Goal: Task Accomplishment & Management: Complete application form

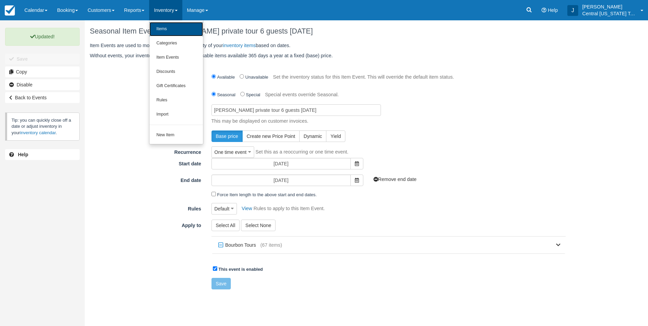
click at [179, 27] on link "Items" at bounding box center [176, 29] width 54 height 14
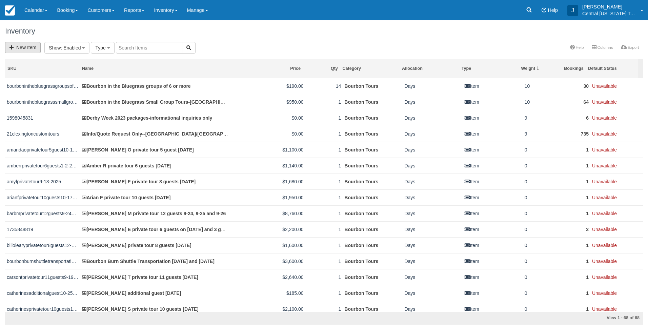
click at [25, 42] on div "New Item Bourbon Tours (68) Show : Enabled All Enabled Disabled Archived Type A…" at bounding box center [324, 48] width 648 height 13
click at [26, 43] on link "New Item" at bounding box center [23, 47] width 36 height 11
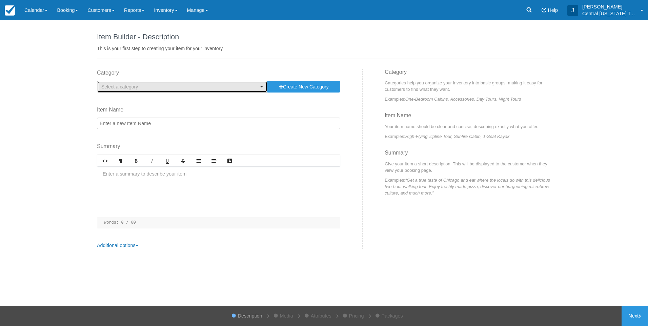
click at [150, 85] on span "Select a category" at bounding box center [179, 86] width 157 height 7
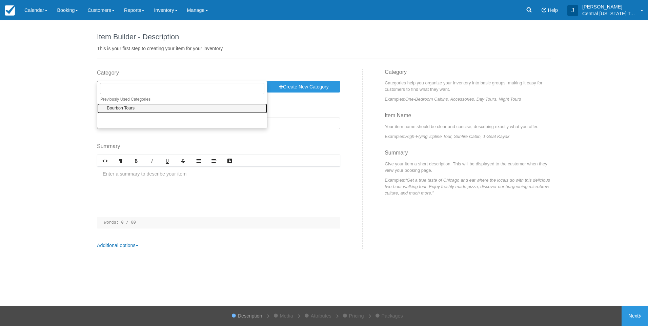
click at [140, 109] on link "Bourbon Tours" at bounding box center [182, 108] width 170 height 11
select select "1"
click at [140, 123] on input "Item Name" at bounding box center [218, 124] width 243 height 12
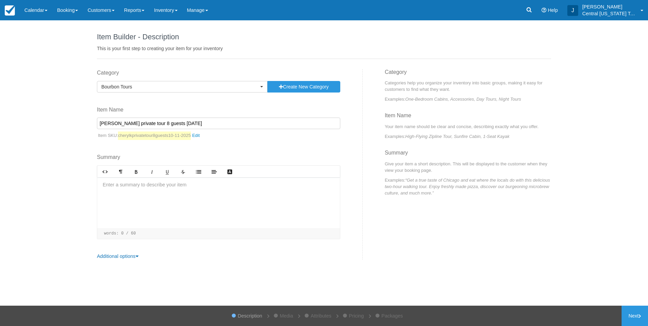
type input "[PERSON_NAME] private tour 8 guests [DATE]"
click at [151, 195] on div at bounding box center [218, 202] width 243 height 51
click at [125, 189] on div at bounding box center [218, 202] width 243 height 51
paste div
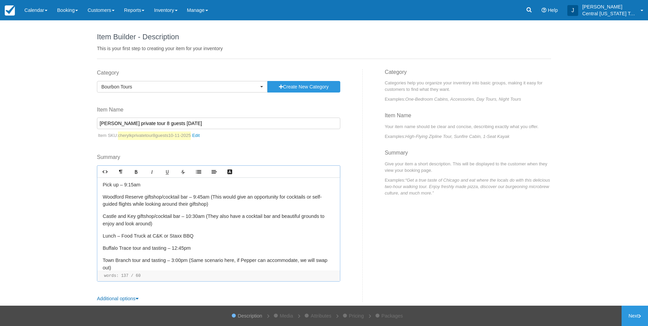
click at [116, 185] on p "Pick up – 9:15am" at bounding box center [219, 184] width 232 height 7
click at [211, 234] on p "Lunch – Food Truck at C&K or Staxx BBQ" at bounding box center [219, 235] width 232 height 7
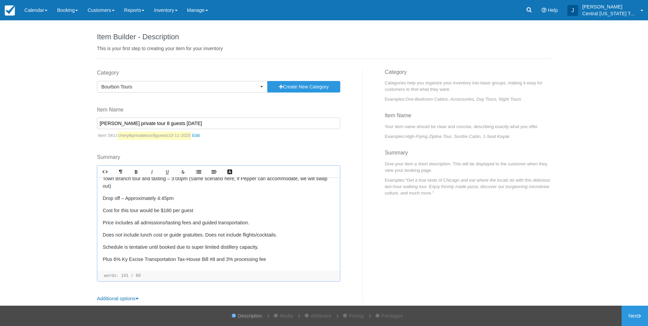
scroll to position [83, 0]
click at [633, 313] on link "Next" at bounding box center [634, 316] width 26 height 20
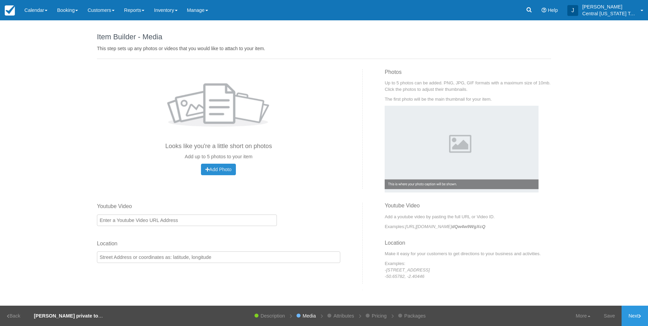
click at [221, 171] on span "Add Photo" at bounding box center [218, 169] width 26 height 5
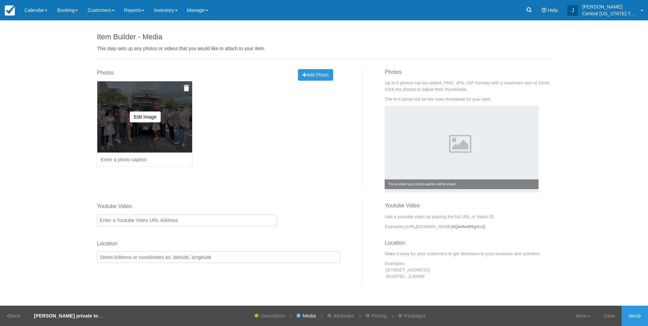
click at [186, 88] on img at bounding box center [186, 88] width 5 height 7
click at [140, 119] on button "Yes, Delete" at bounding box center [136, 121] width 33 height 12
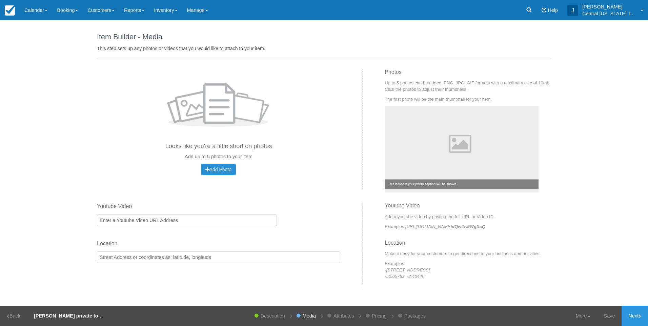
click at [217, 169] on span "Add Photo" at bounding box center [218, 169] width 26 height 5
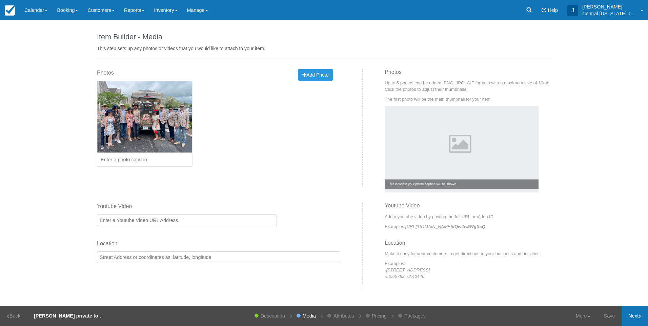
click at [628, 317] on link "Next" at bounding box center [634, 316] width 26 height 20
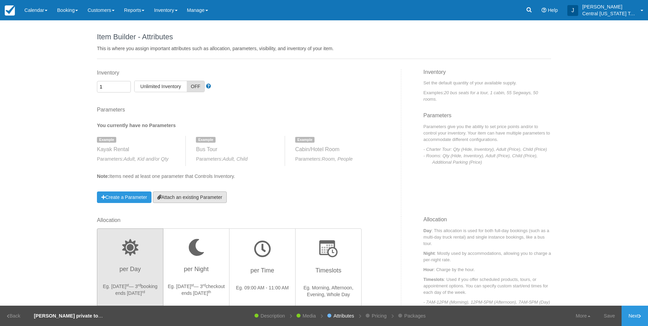
click at [216, 194] on link "Attach an existing Parameter" at bounding box center [190, 197] width 74 height 12
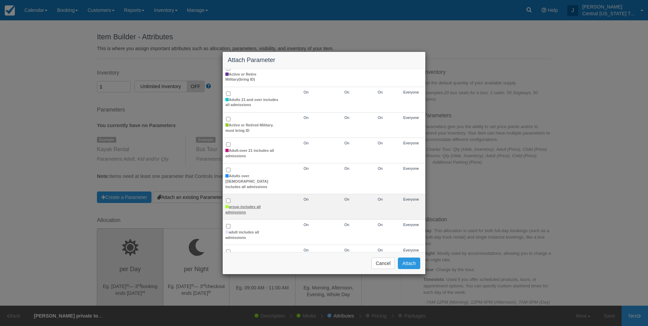
scroll to position [68, 0]
click at [245, 202] on label "group includes all admissions" at bounding box center [252, 207] width 54 height 11
click at [230, 196] on input "group includes all admissions" at bounding box center [228, 198] width 4 height 4
checkbox input "true"
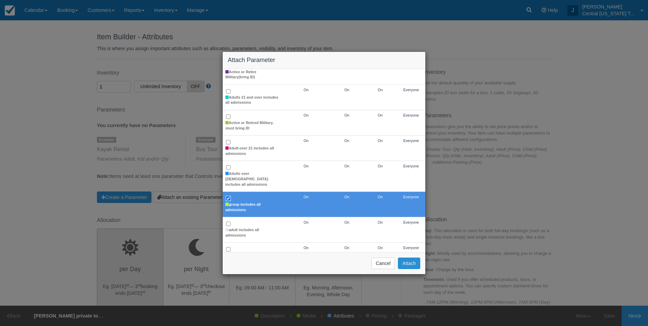
click at [404, 265] on button "Attach" at bounding box center [409, 263] width 22 height 12
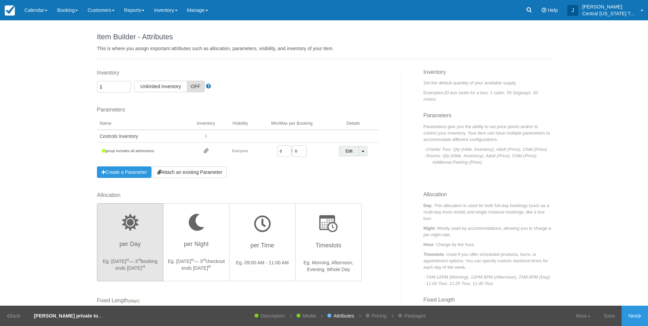
drag, startPoint x: 283, startPoint y: 150, endPoint x: 236, endPoint y: 155, distance: 47.3
click at [247, 158] on tr "group includes all admissions Everyone 0 / 0 Edit Toggle Dropdown Detach Parame…" at bounding box center [238, 151] width 282 height 17
type input "1"
click at [296, 184] on div "Inventory 1 Unlimited ON Unlimited Inventory OFF This item is a Product Groupin…" at bounding box center [246, 130] width 309 height 122
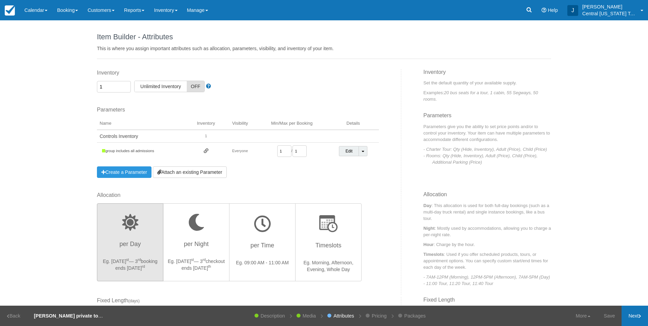
click at [640, 313] on link "Next" at bounding box center [634, 316] width 26 height 20
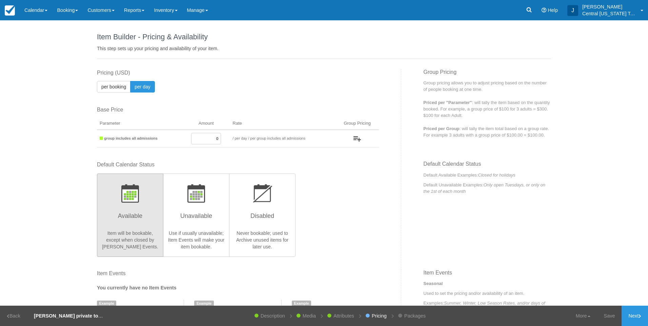
click at [208, 139] on input "0" at bounding box center [206, 139] width 30 height 12
drag, startPoint x: 201, startPoint y: 140, endPoint x: 257, endPoint y: 125, distance: 58.0
click at [253, 127] on table "Parameter Amount Rate Group Pricing to / per booking per day / Priced per Qty P…" at bounding box center [238, 133] width 282 height 30
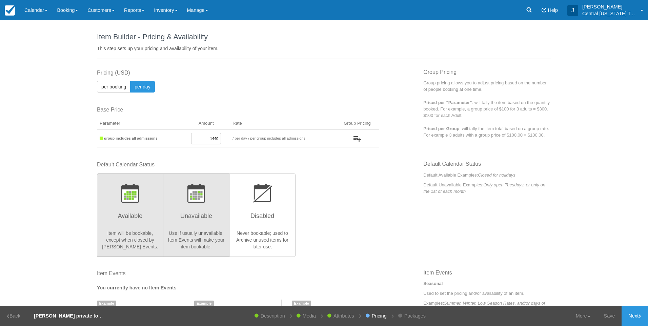
type input "1440"
click at [207, 210] on h3 "Unavailable" at bounding box center [196, 217] width 58 height 17
radio input "true"
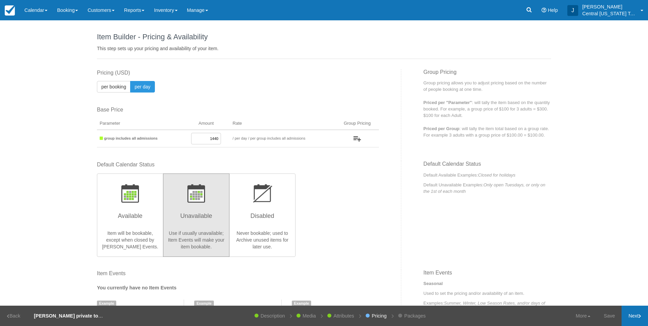
click at [640, 318] on link "Next" at bounding box center [634, 316] width 26 height 20
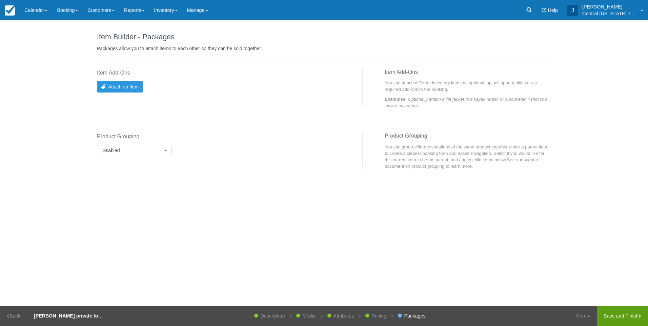
click at [635, 315] on link "Save and Finish" at bounding box center [622, 316] width 51 height 20
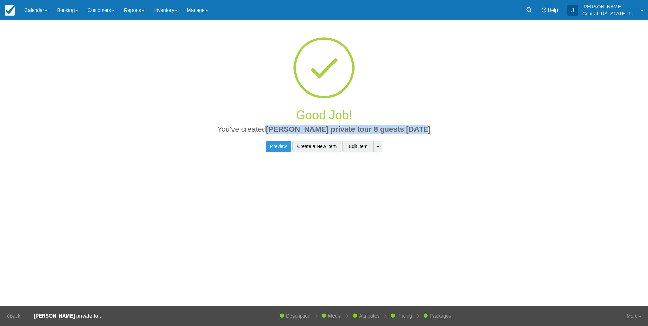
drag, startPoint x: 431, startPoint y: 127, endPoint x: 279, endPoint y: 127, distance: 152.1
click at [279, 127] on h2 "You've created Cheryl K private tour 8 guests 10-11-2025" at bounding box center [324, 131] width 444 height 12
copy span "Cheryl K private tour 8 guests 10-11-2025"
click at [174, 5] on link "Inventory" at bounding box center [165, 10] width 33 height 20
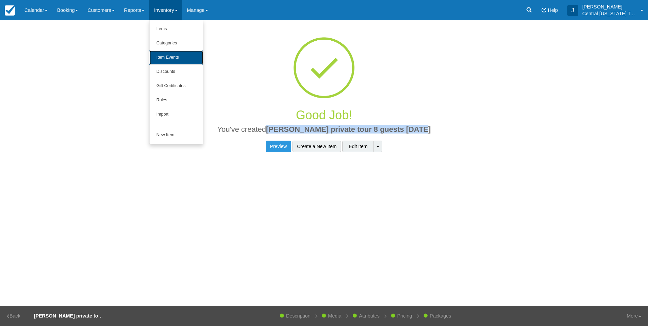
click at [177, 59] on link "Item Events" at bounding box center [176, 57] width 54 height 14
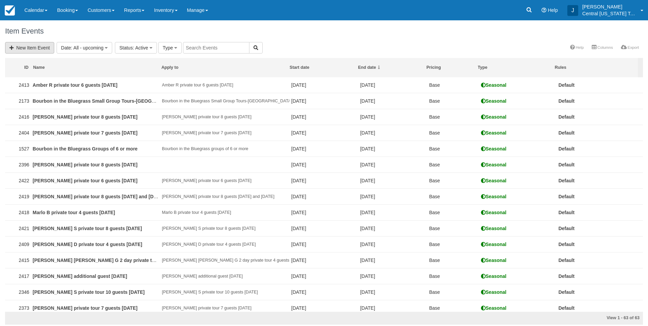
click at [32, 51] on link "New Item Event" at bounding box center [29, 48] width 49 height 12
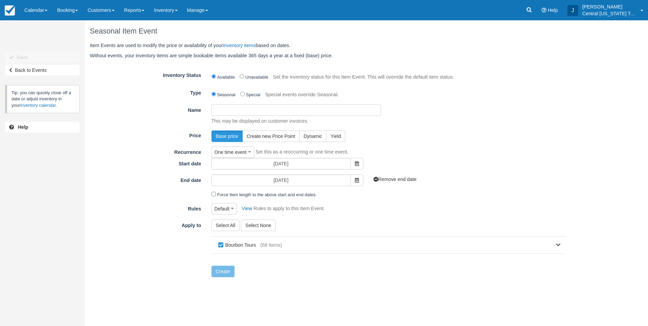
click at [299, 109] on input "Name" at bounding box center [295, 110] width 169 height 12
paste input "[PERSON_NAME] private tour 8 guests [DATE]"
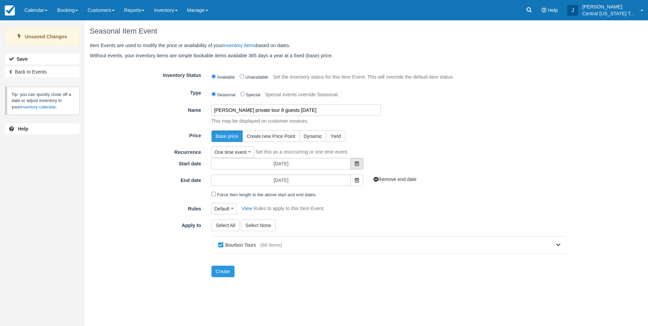
type input "[PERSON_NAME] private tour 8 guests [DATE]"
click at [355, 163] on icon at bounding box center [357, 163] width 4 height 5
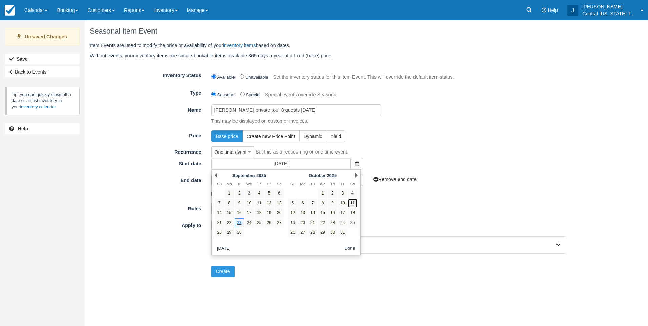
click at [354, 204] on link "11" at bounding box center [352, 203] width 9 height 9
type input "[DATE]"
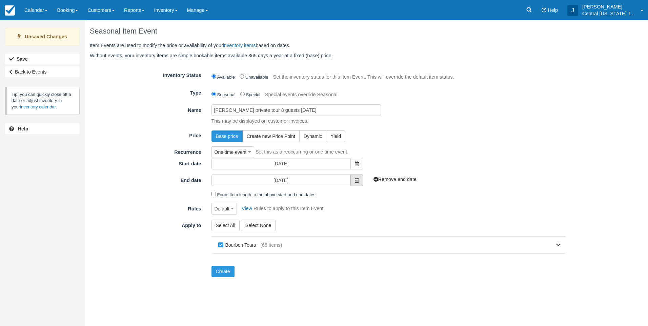
click at [359, 181] on span at bounding box center [356, 180] width 13 height 12
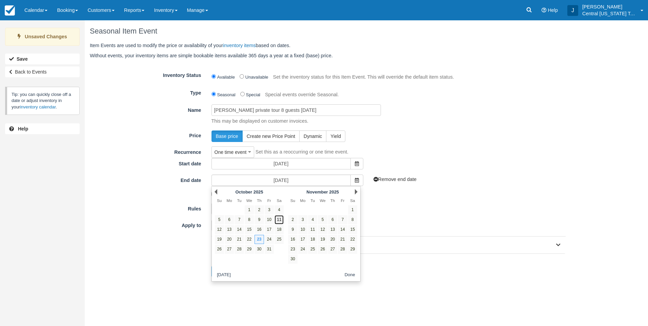
click at [279, 220] on link "11" at bounding box center [278, 219] width 9 height 9
type input "[DATE]"
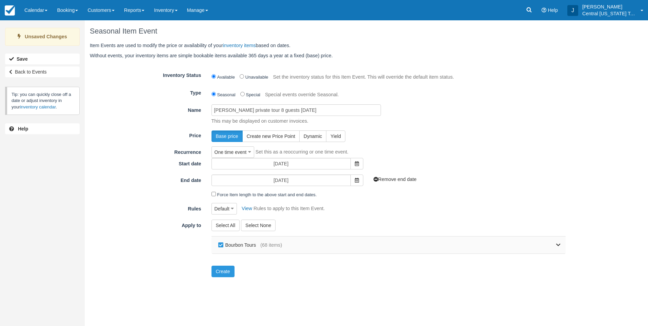
drag, startPoint x: 223, startPoint y: 245, endPoint x: 232, endPoint y: 245, distance: 9.2
click at [223, 245] on label "Bourbon Tours" at bounding box center [238, 245] width 44 height 10
checkbox input "false"
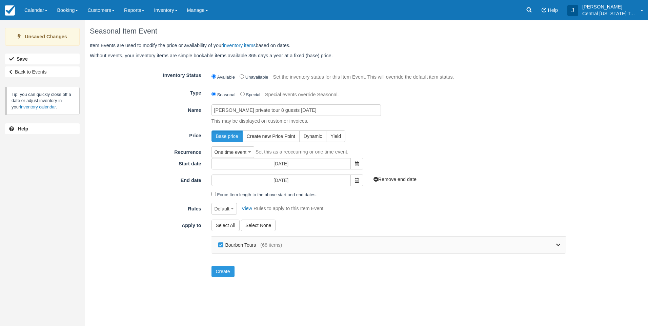
checkbox input "false"
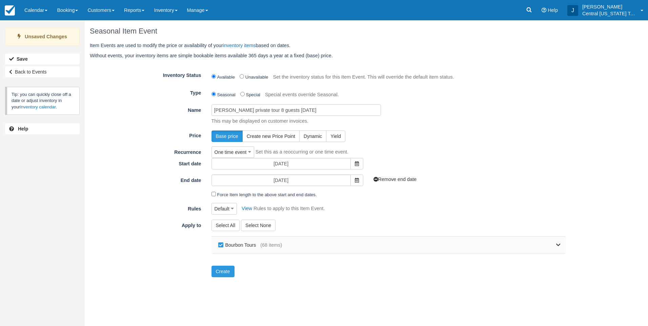
checkbox input "false"
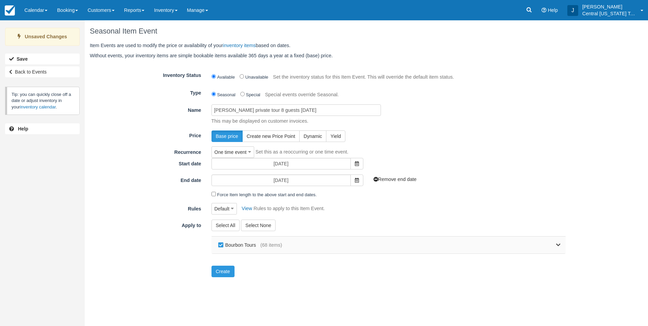
checkbox input "false"
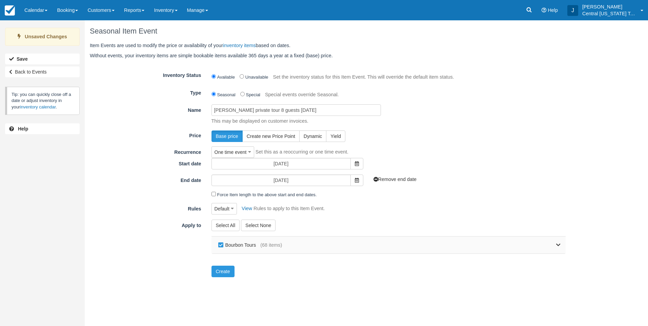
checkbox input "false"
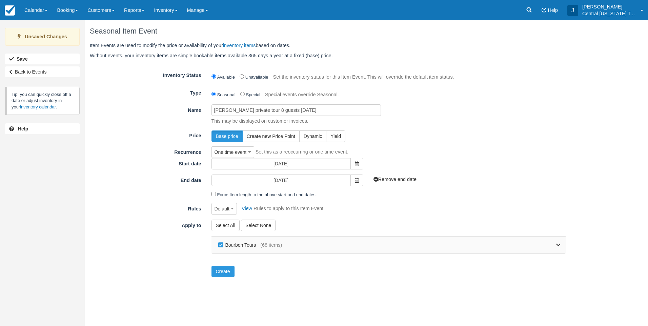
checkbox input "false"
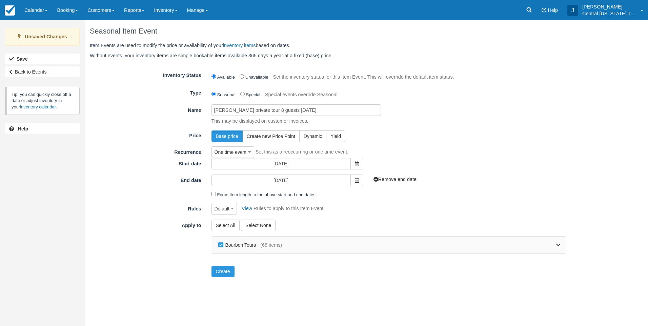
checkbox input "false"
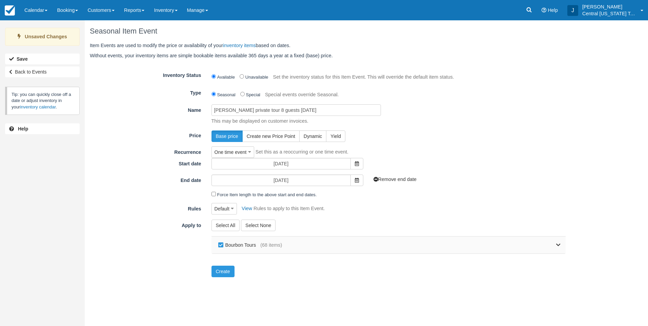
checkbox input "false"
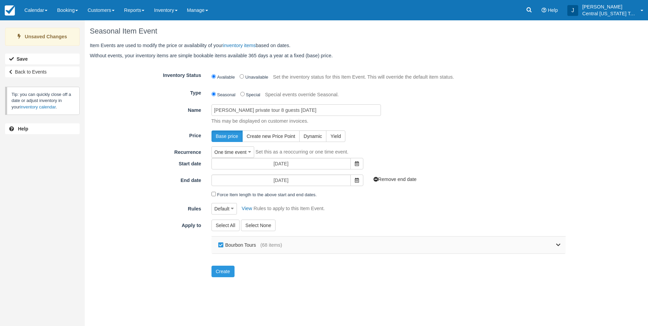
checkbox input "false"
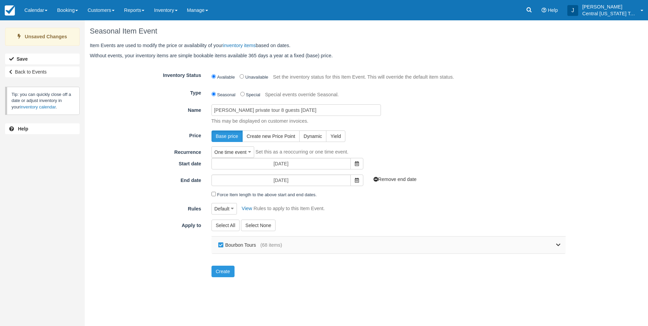
checkbox input "false"
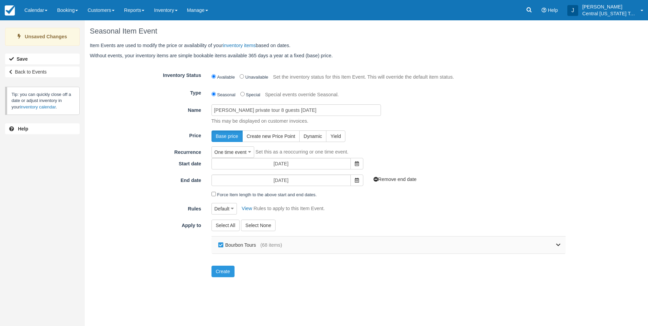
checkbox input "false"
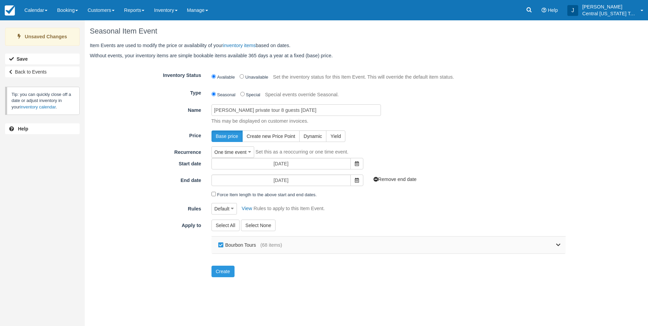
checkbox input "false"
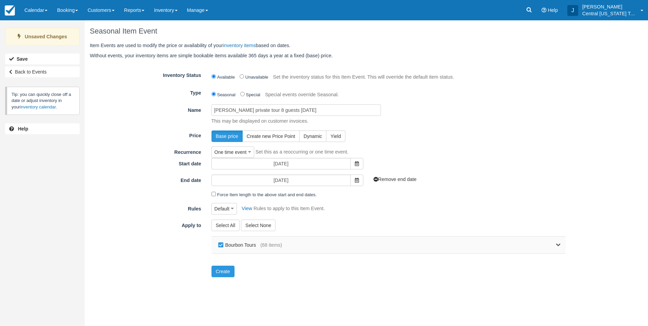
checkbox input "false"
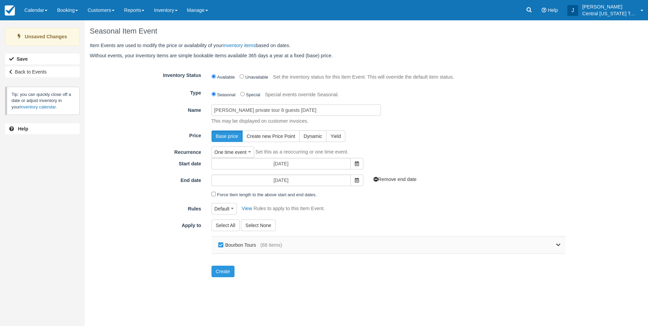
checkbox input "false"
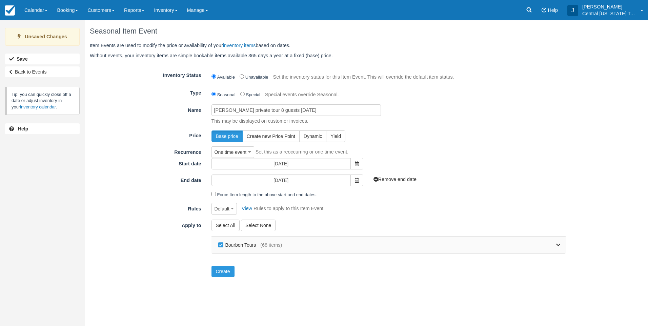
checkbox input "false"
click at [557, 245] on icon at bounding box center [558, 245] width 4 height 5
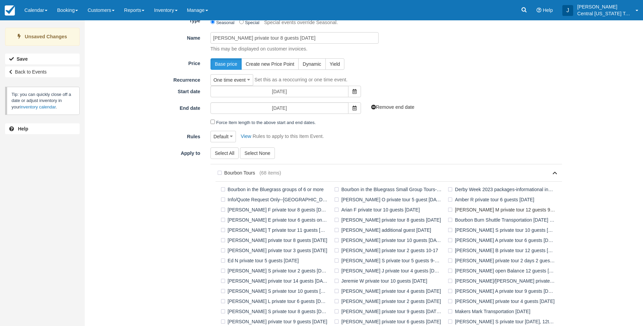
scroll to position [102, 0]
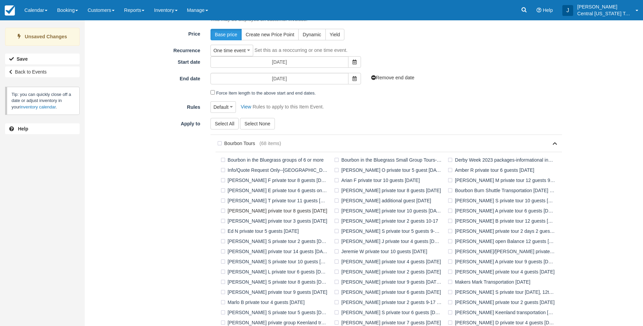
click at [291, 209] on label "Cheryl K private tour 8 guests 10-11-2025" at bounding box center [275, 211] width 113 height 10
checkbox input "true"
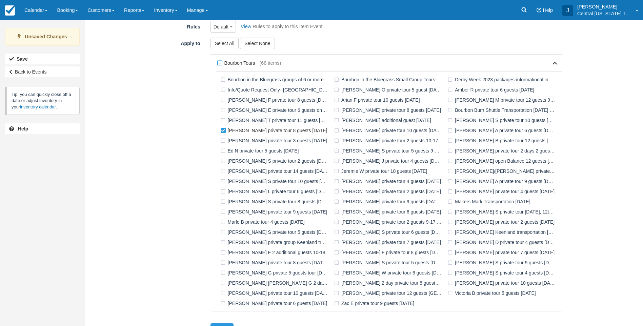
scroll to position [196, 0]
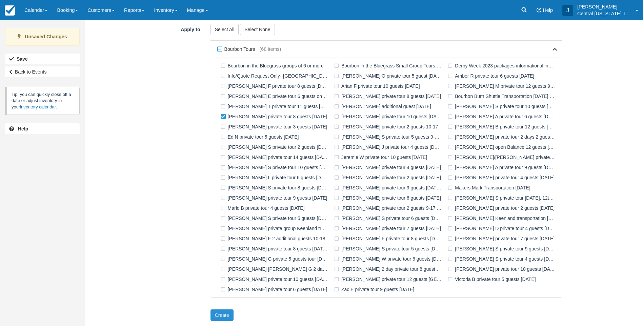
click at [222, 315] on button "Create" at bounding box center [221, 315] width 23 height 12
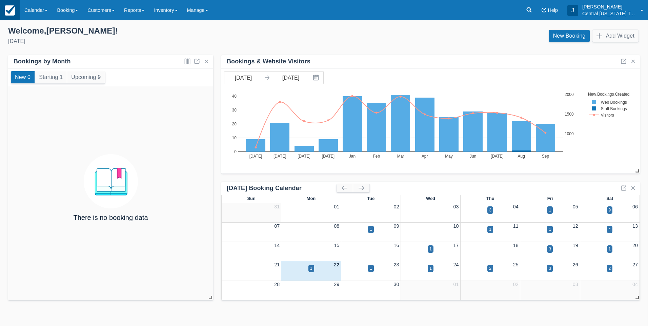
click at [10, 8] on img at bounding box center [10, 10] width 10 height 10
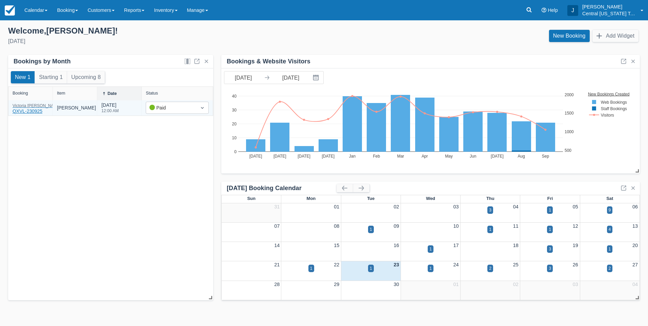
click at [31, 113] on div "[PERSON_NAME] QXVL-230925" at bounding box center [37, 109] width 48 height 11
click at [8, 11] on img at bounding box center [10, 10] width 10 height 10
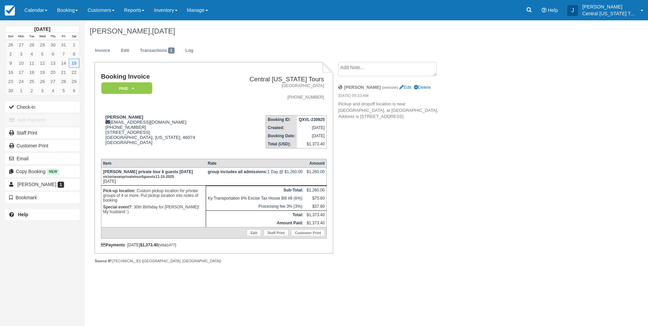
click at [155, 300] on div "[DATE] Sun Mon Tue Wed Thu Fri Sat 26 27 28 29 30 31 1 2 3 4 5 6 7 8 9 10 11 12…" at bounding box center [324, 173] width 648 height 306
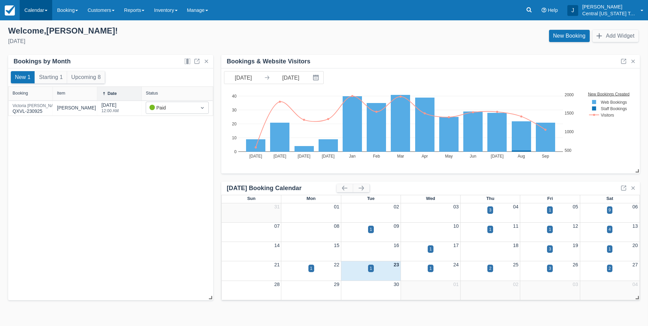
click at [45, 9] on link "Calendar" at bounding box center [36, 10] width 33 height 20
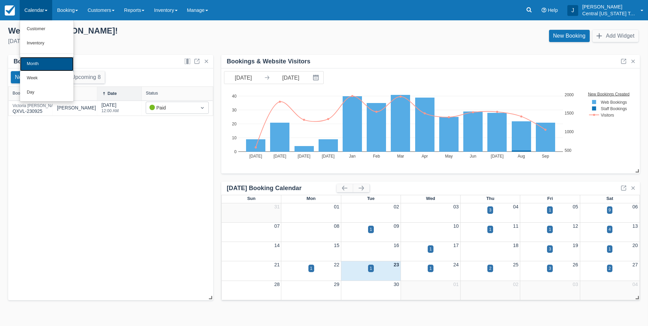
click at [47, 60] on link "Month" at bounding box center [47, 64] width 54 height 14
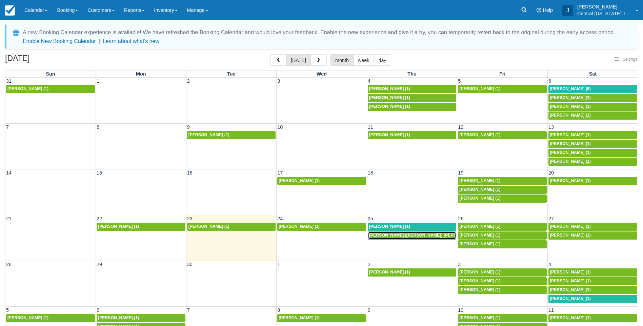
click at [410, 236] on span "[PERSON_NAME] ([PERSON_NAME]) [PERSON_NAME] (1)" at bounding box center [427, 235] width 116 height 5
